Goal: Communication & Community: Answer question/provide support

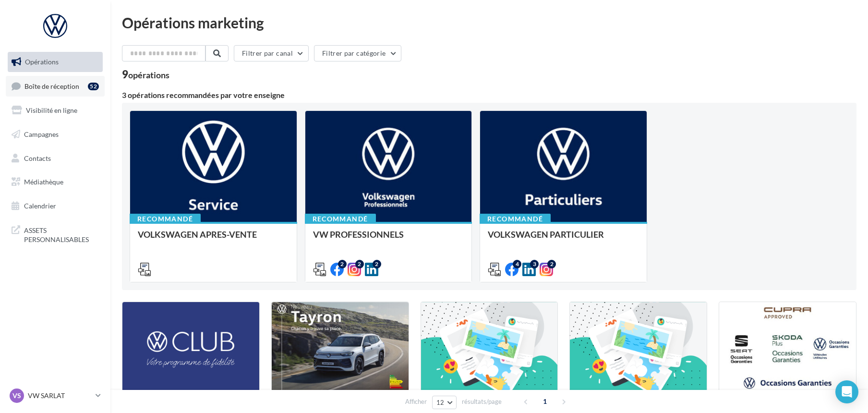
click at [45, 82] on span "Boîte de réception" at bounding box center [51, 86] width 55 height 8
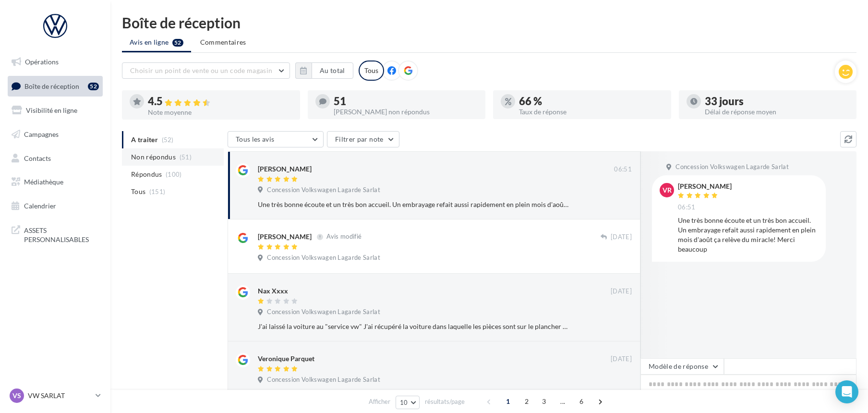
click at [150, 161] on span "Non répondus" at bounding box center [153, 157] width 45 height 10
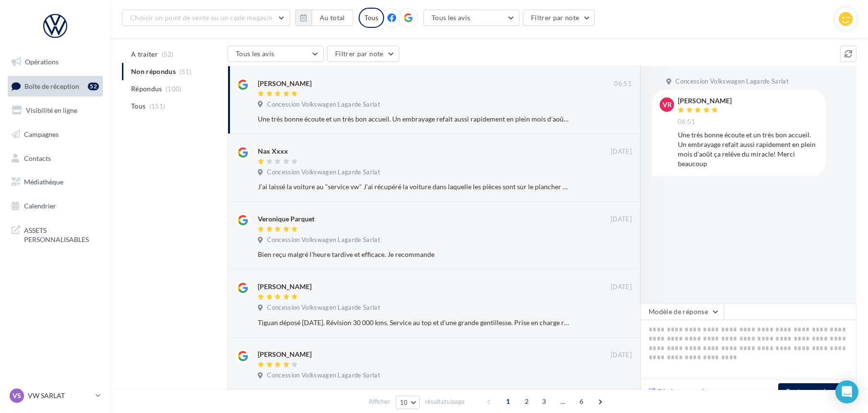
scroll to position [107, 0]
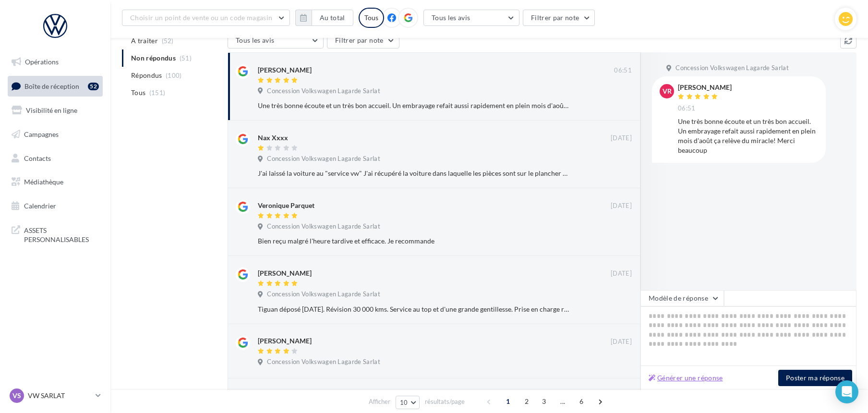
click at [672, 378] on button "Générer une réponse" at bounding box center [685, 378] width 82 height 12
type textarea "**********"
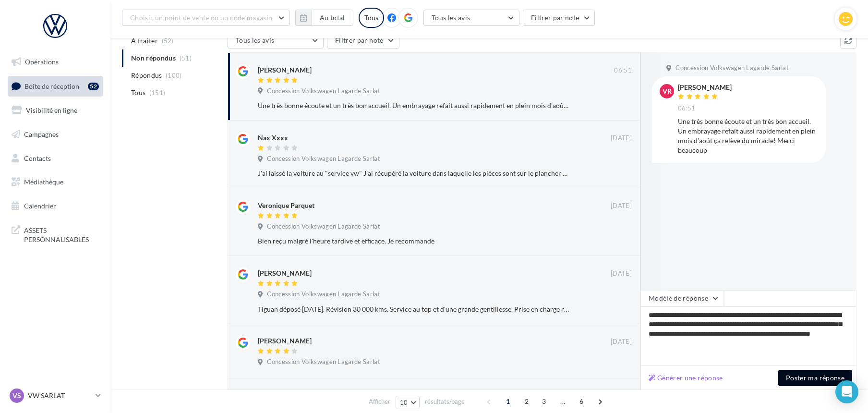
click at [793, 379] on button "Poster ma réponse" at bounding box center [815, 378] width 74 height 16
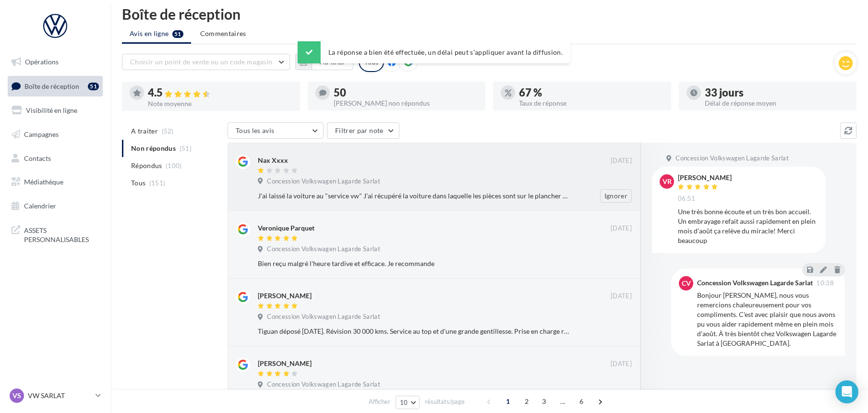
scroll to position [0, 0]
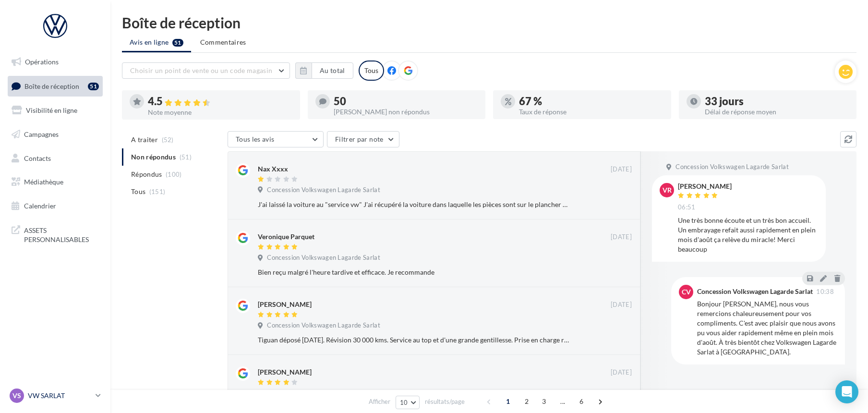
click at [54, 392] on p "VW SARLAT" at bounding box center [60, 396] width 64 height 10
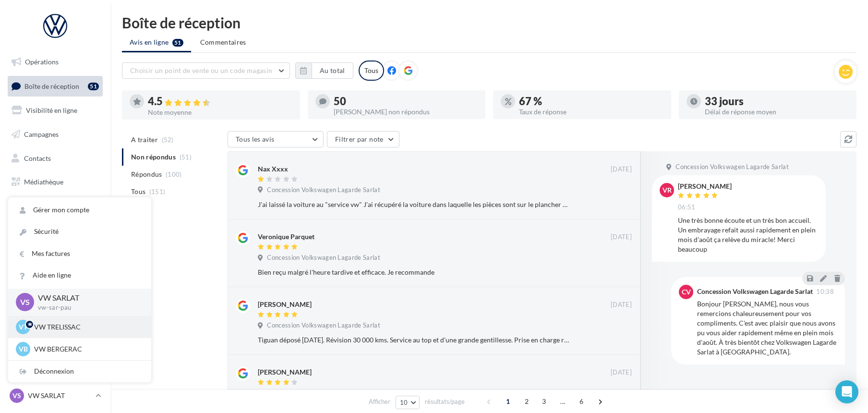
click at [58, 323] on p "VW TRELISSAC" at bounding box center [87, 327] width 106 height 10
